Goal: Check status: Check status

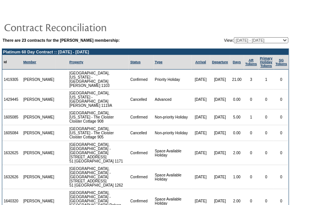
click at [245, 5] on table "There are 23 contracts for the Julian Carr membership: View: 01/09/06 - 01/31/0…" at bounding box center [145, 177] width 291 height 344
click at [285, 39] on select "01/09/06 - 01/31/07 02/01/07 - 01/31/08 02/01/08 - 01/31/09 02/01/09 - 01/31/10…" at bounding box center [261, 40] width 54 height 6
select select "117882"
click at [234, 37] on select "01/09/06 - 01/31/07 02/01/07 - 01/31/08 02/01/08 - 01/31/09 02/01/09 - 01/31/10…" at bounding box center [261, 40] width 54 height 6
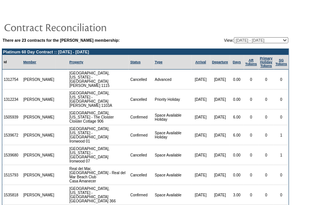
click at [242, 8] on td at bounding box center [145, 11] width 287 height 11
